Goal: Task Accomplishment & Management: Manage account settings

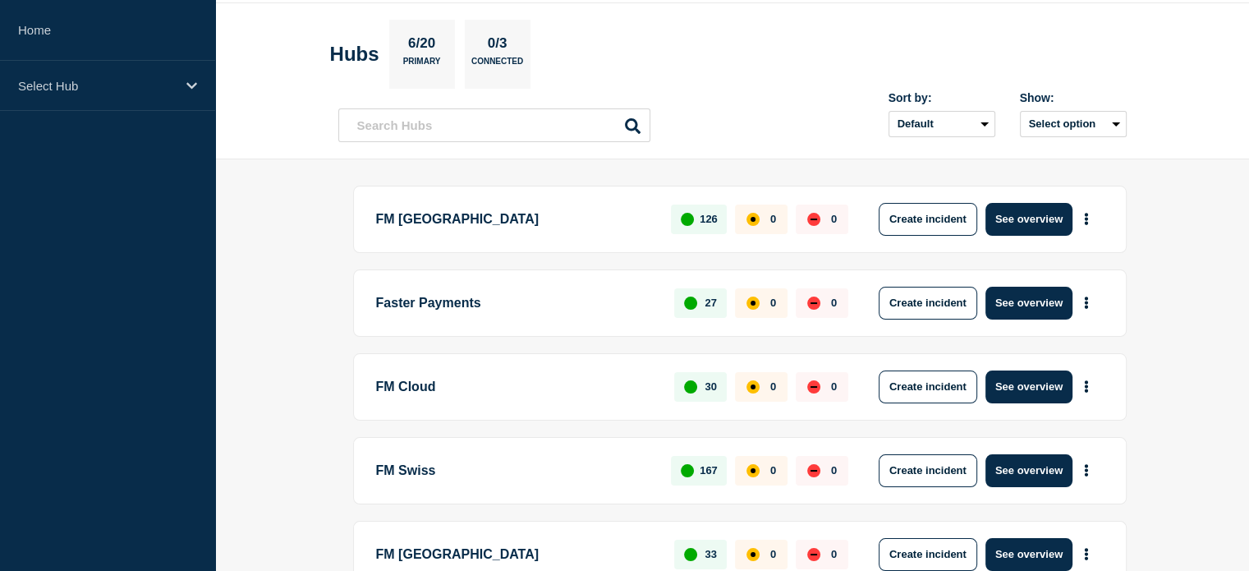
scroll to position [82, 0]
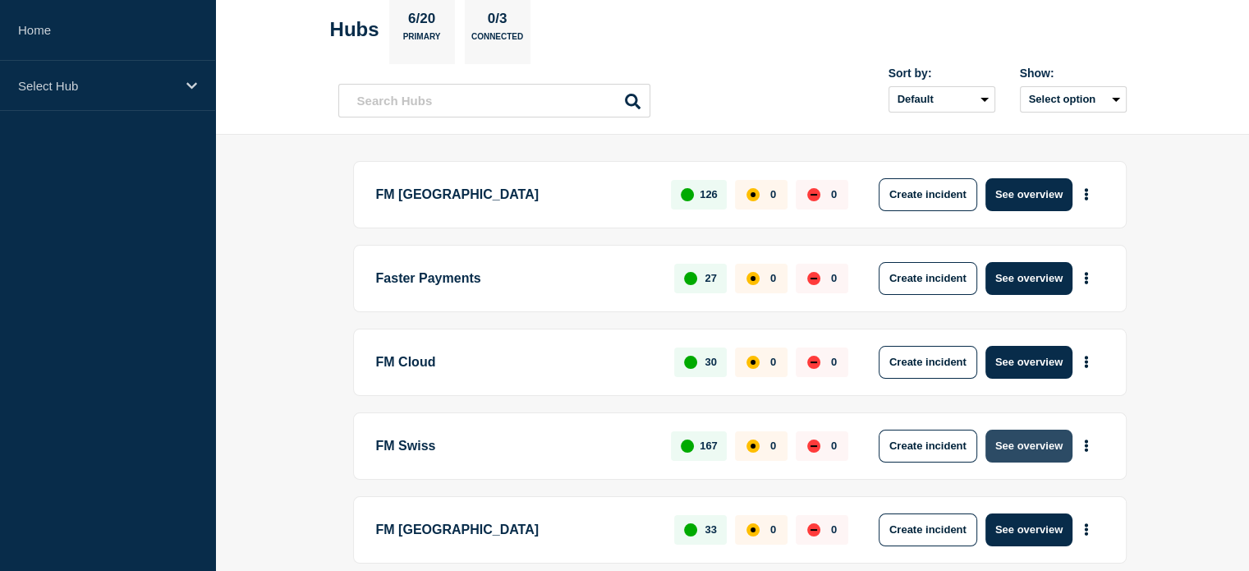
click at [1022, 446] on button "See overview" at bounding box center [1029, 446] width 87 height 33
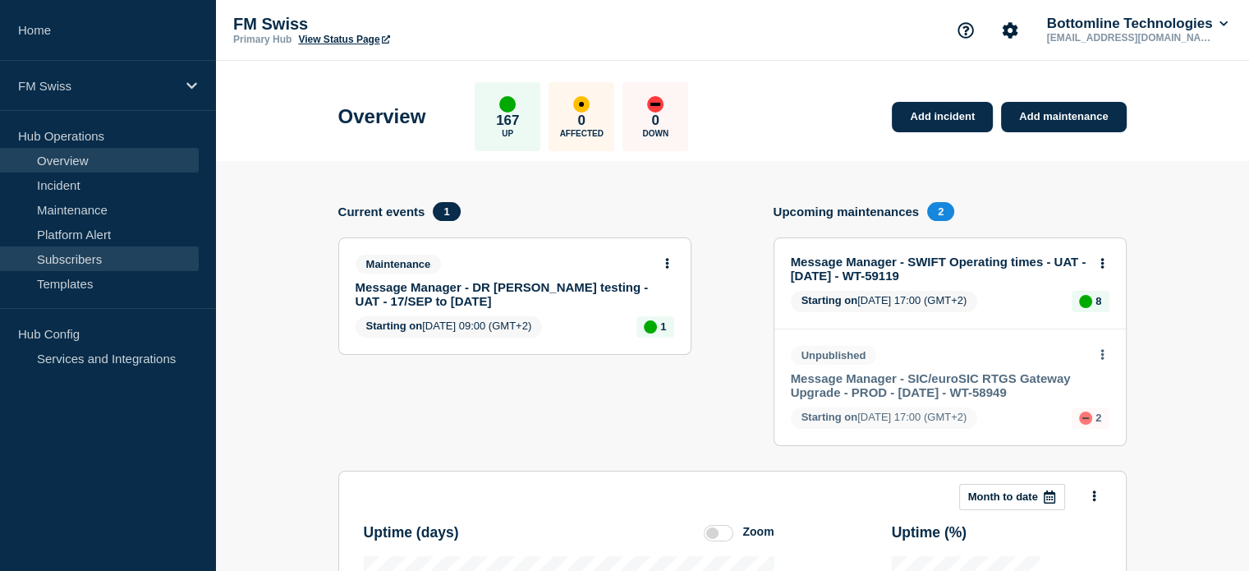
click at [101, 258] on link "Subscribers" at bounding box center [99, 258] width 199 height 25
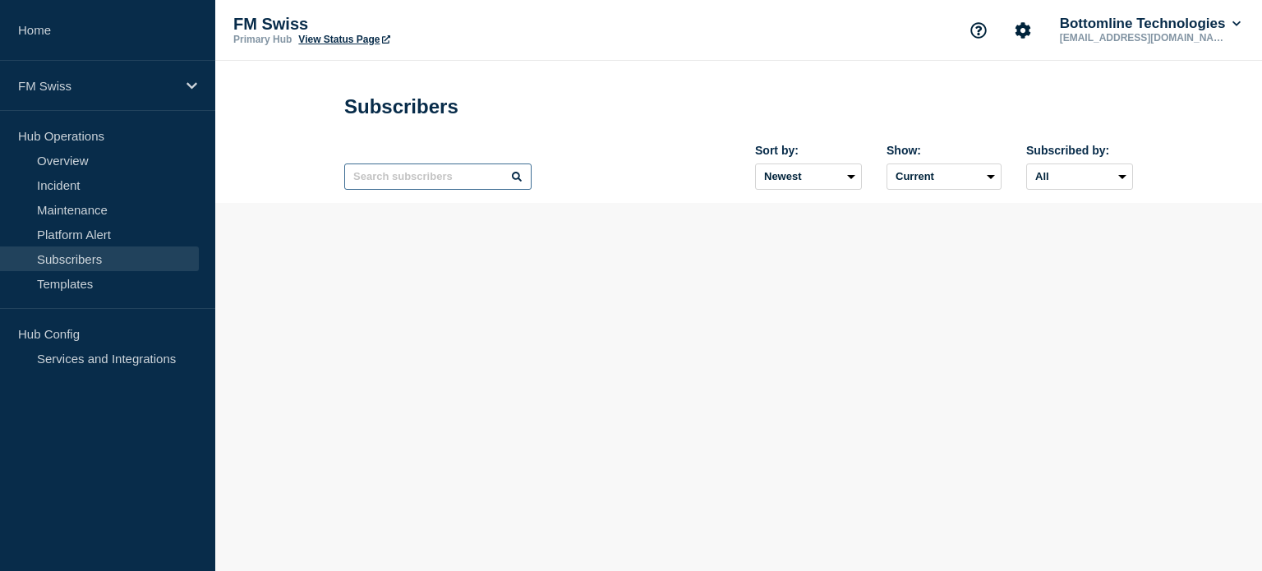
click at [493, 183] on input "text" at bounding box center [437, 176] width 187 height 26
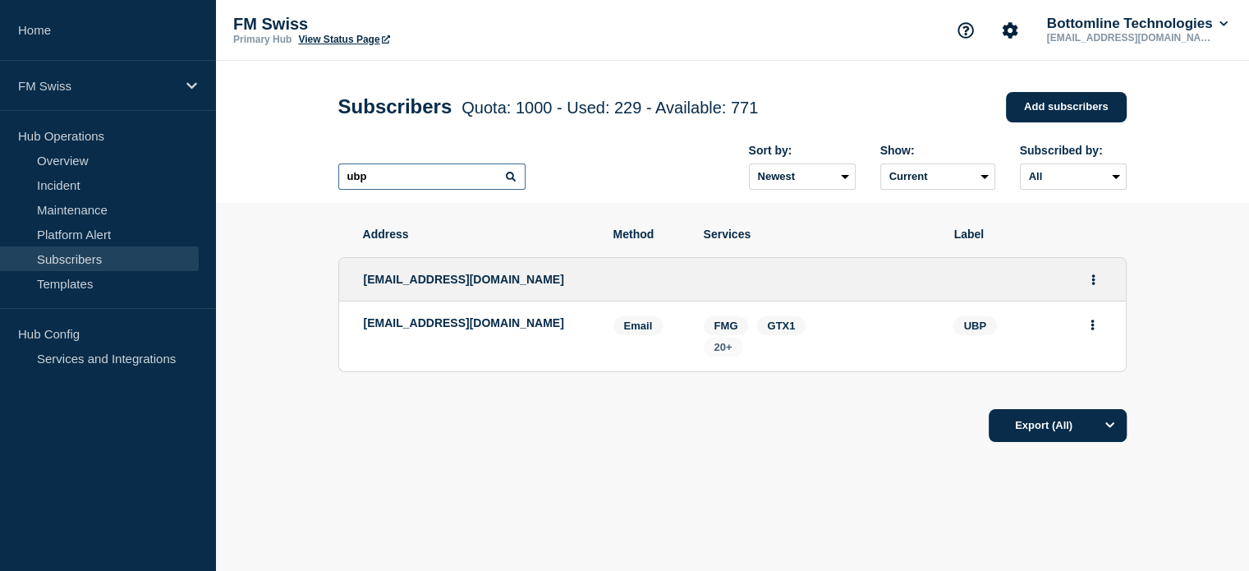
type input "ubp"
click at [723, 351] on span "20+" at bounding box center [724, 347] width 18 height 12
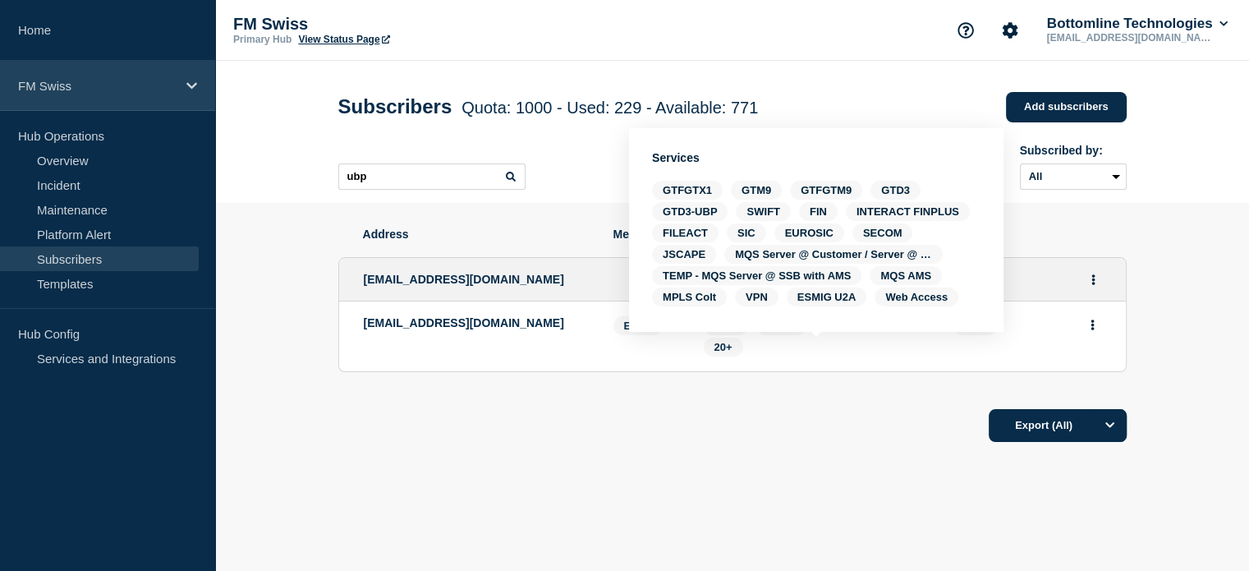
click at [177, 85] on div "FM Swiss" at bounding box center [107, 86] width 215 height 50
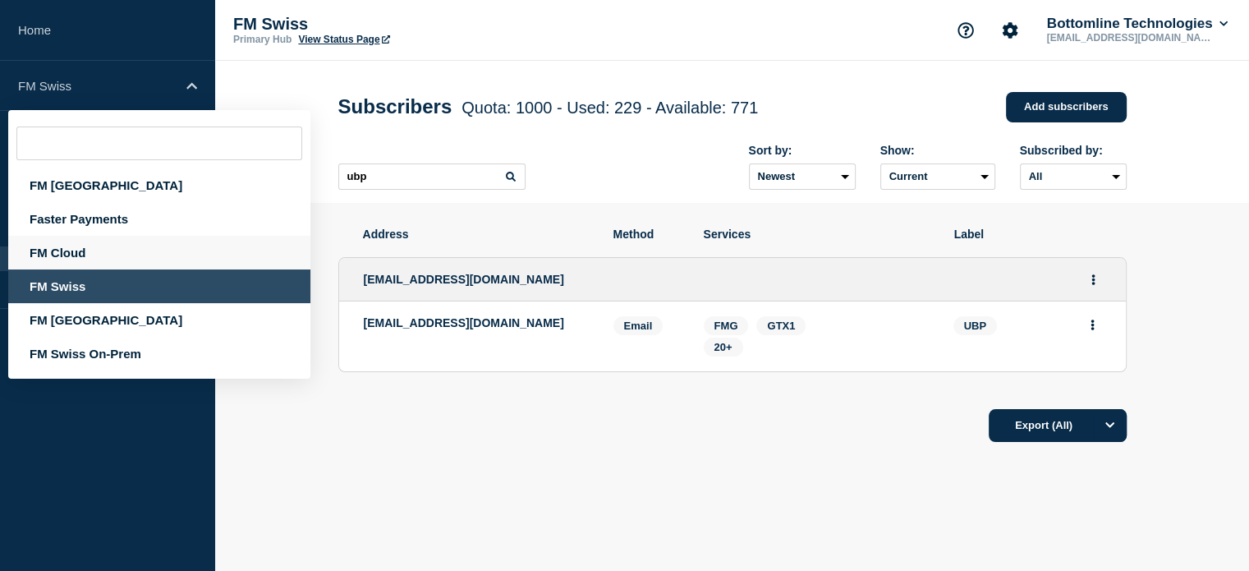
click at [111, 252] on div "FM Cloud" at bounding box center [159, 253] width 302 height 34
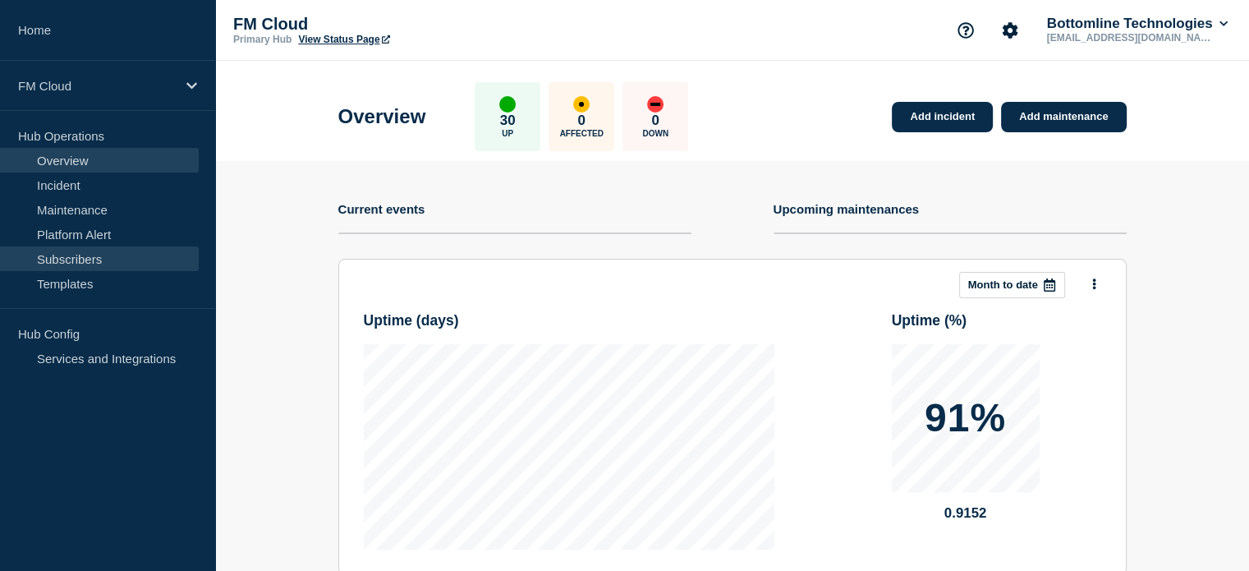
click at [105, 262] on link "Subscribers" at bounding box center [99, 258] width 199 height 25
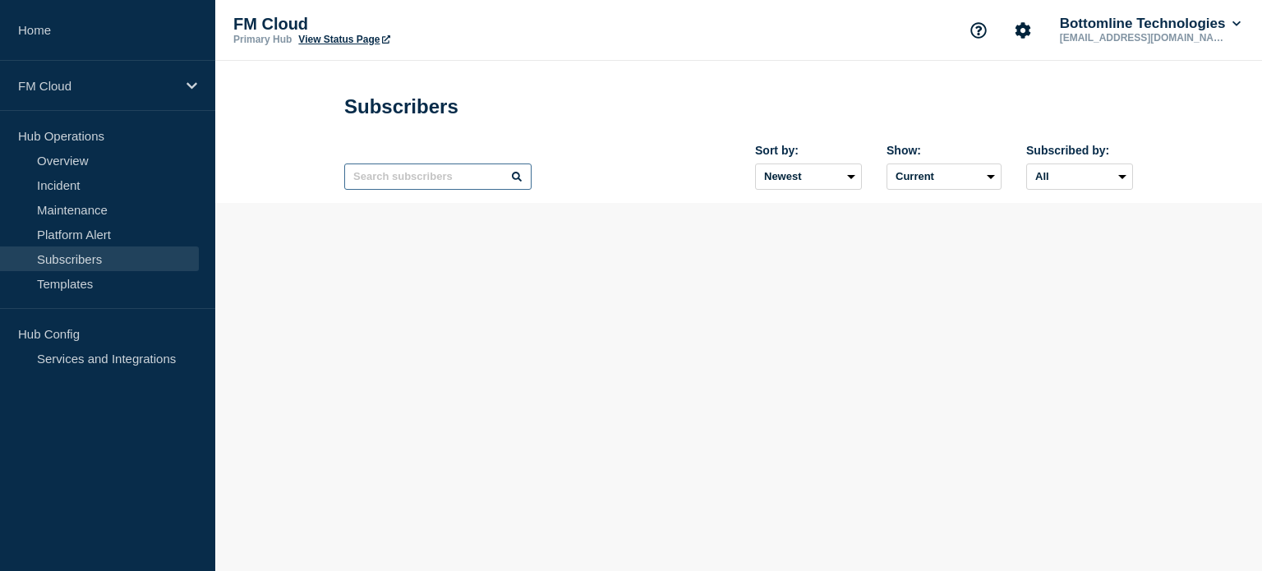
click at [425, 170] on input "text" at bounding box center [437, 176] width 187 height 26
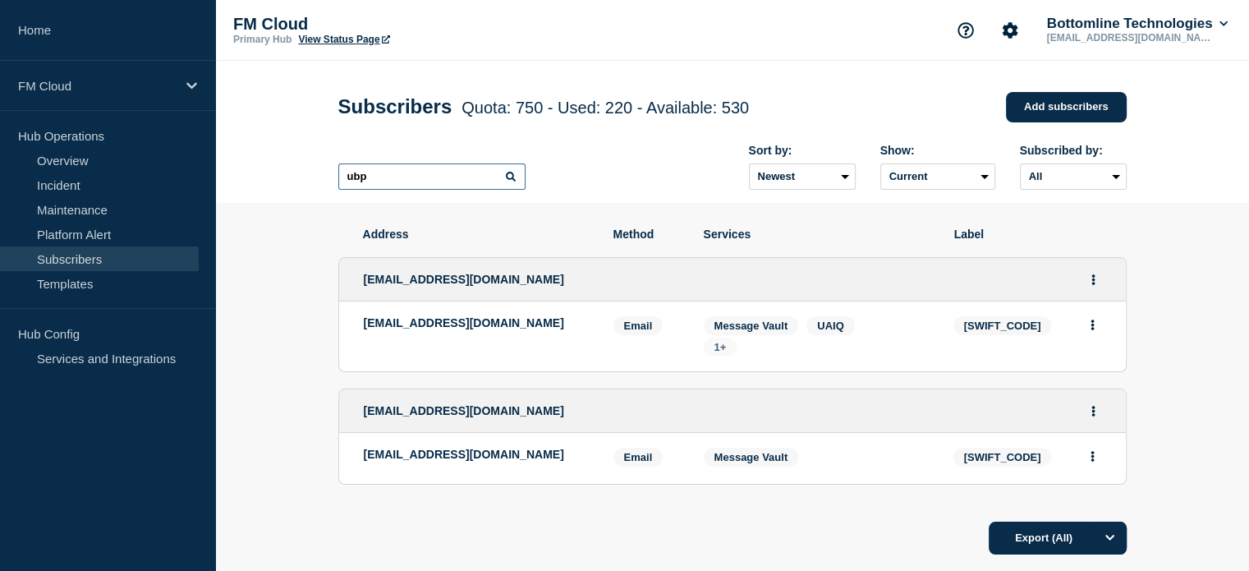
type input "ubp"
click at [726, 355] on span "1+" at bounding box center [721, 347] width 34 height 19
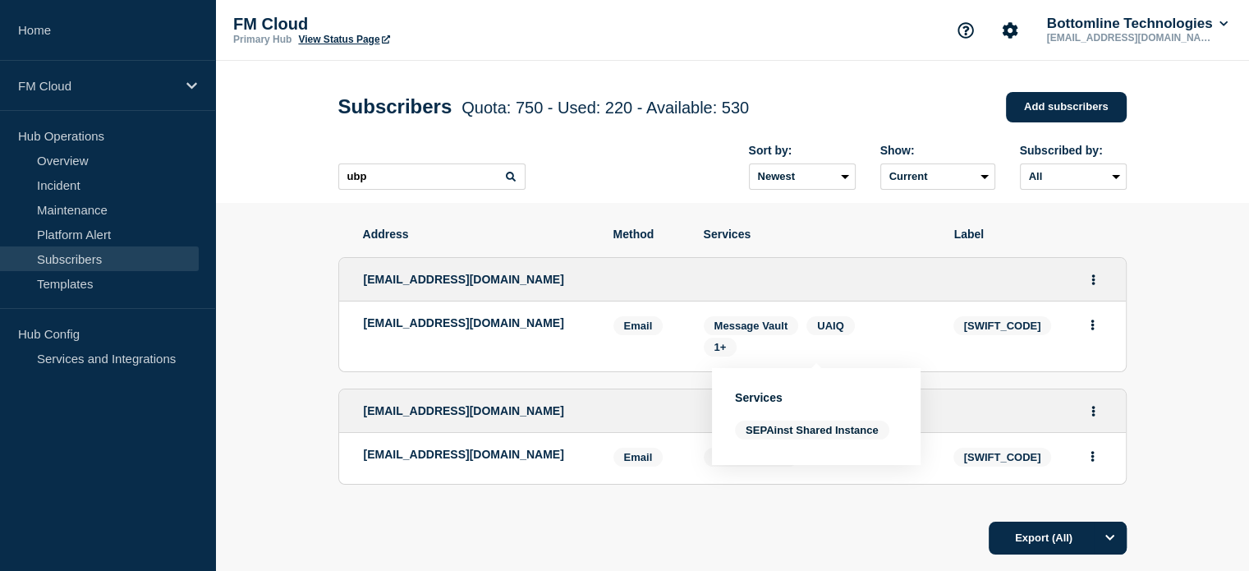
click at [710, 278] on div "[EMAIL_ADDRESS][DOMAIN_NAME]" at bounding box center [732, 280] width 787 height 44
